Goal: Share content: Share content

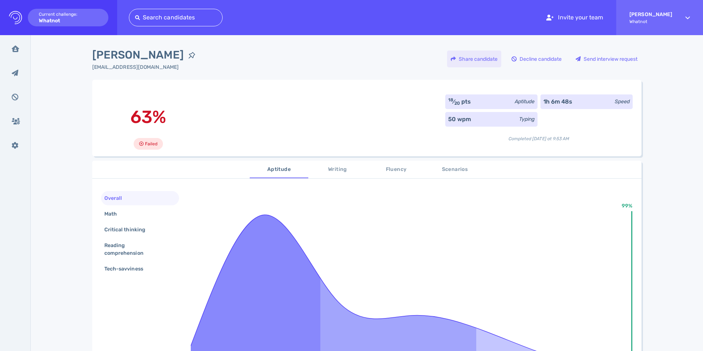
click at [470, 64] on div "Share candidate" at bounding box center [474, 58] width 54 height 17
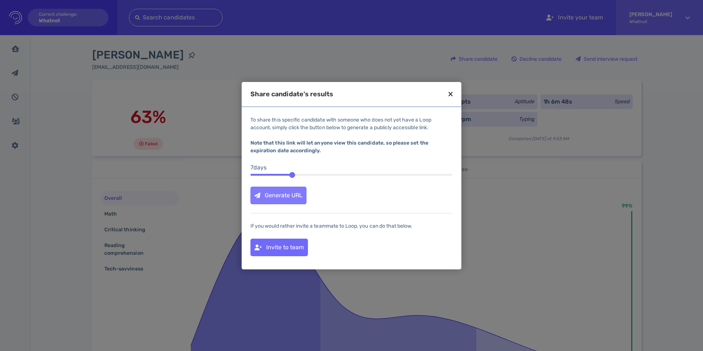
click at [277, 200] on div "Generate URL" at bounding box center [278, 195] width 55 height 17
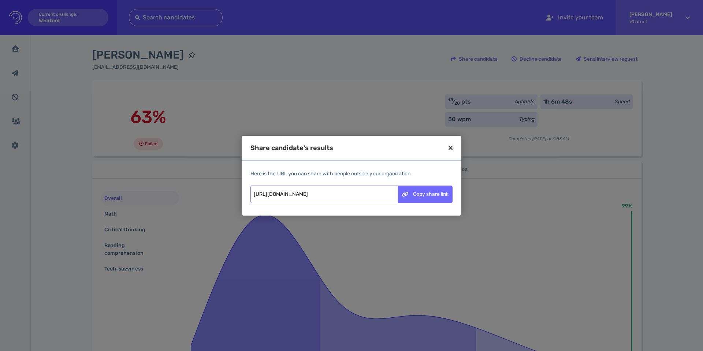
click at [454, 196] on div "Here is the URL you can share with people outside your organization [URL][DOMAI…" at bounding box center [351, 188] width 220 height 37
click at [435, 196] on div "Copy share link" at bounding box center [425, 194] width 54 height 17
click at [452, 151] on icon at bounding box center [450, 148] width 4 height 7
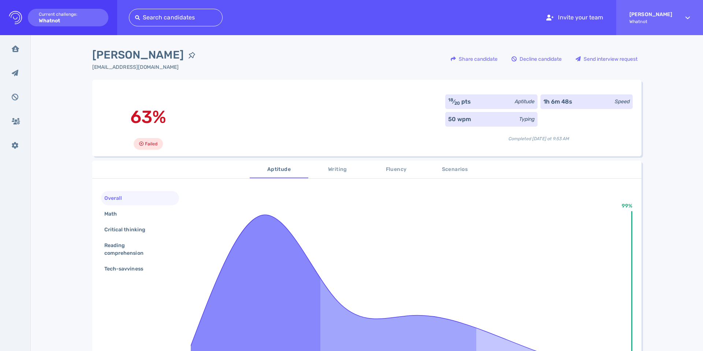
click at [451, 149] on div at bounding box center [351, 175] width 703 height 351
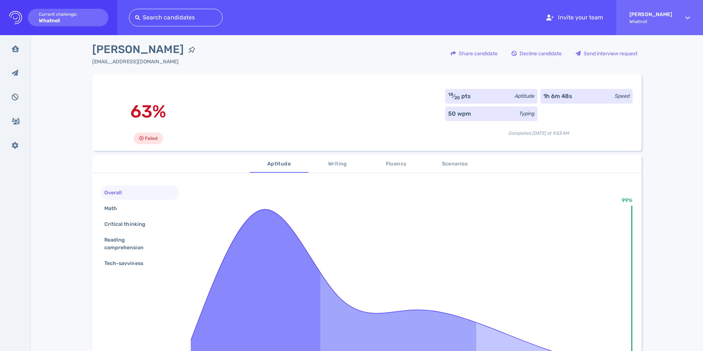
click at [388, 166] on span "Fluency" at bounding box center [396, 164] width 50 height 9
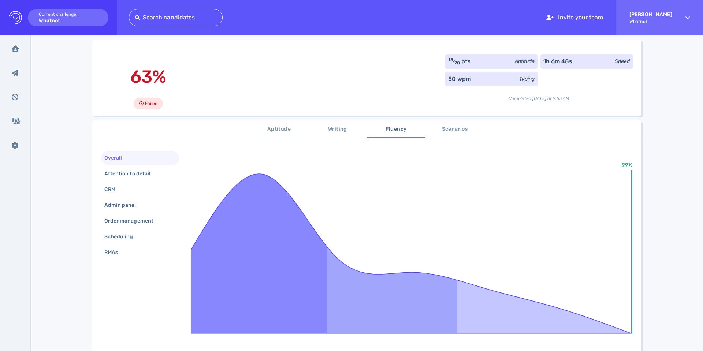
scroll to position [40, 0]
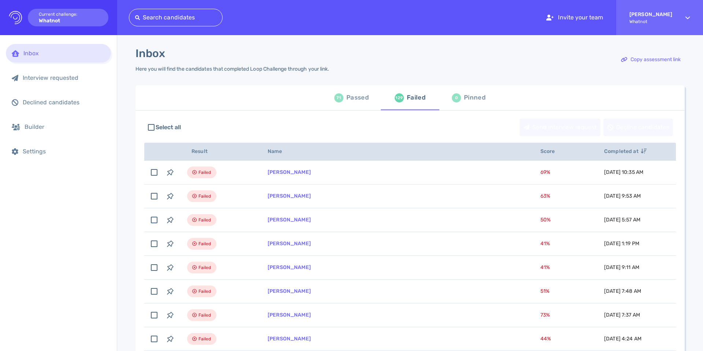
scroll to position [40, 0]
click at [359, 104] on div "71 Passed" at bounding box center [351, 97] width 34 height 20
